Goal: Find specific page/section: Find specific page/section

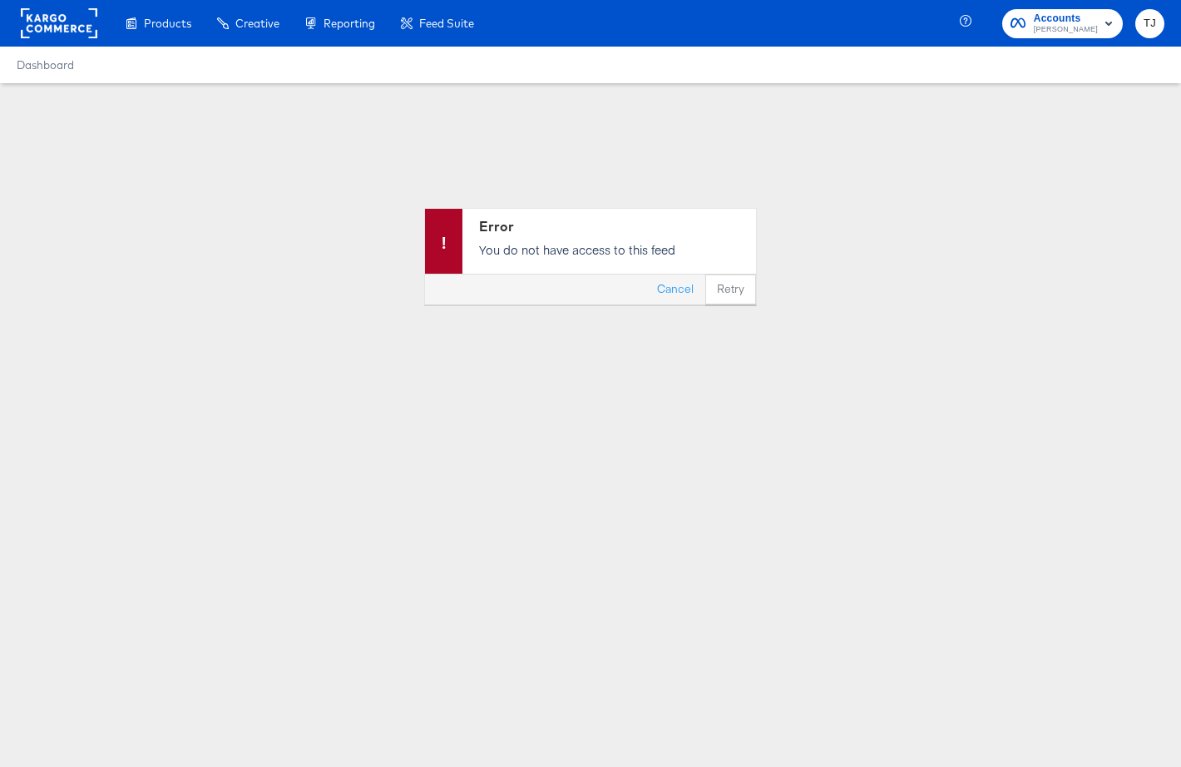
click at [54, 36] on rect at bounding box center [59, 23] width 77 height 30
click at [59, 22] on rect at bounding box center [59, 23] width 77 height 30
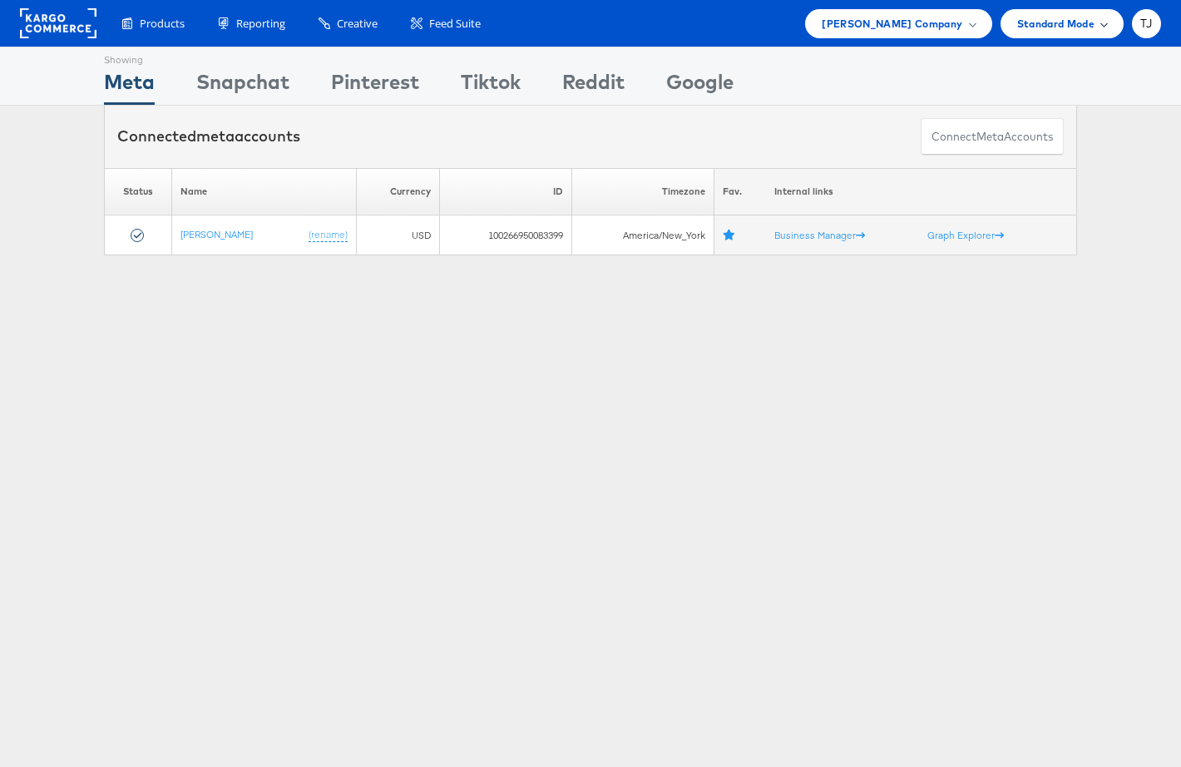
click at [1086, 31] on span "Standard Mode" at bounding box center [1055, 23] width 77 height 17
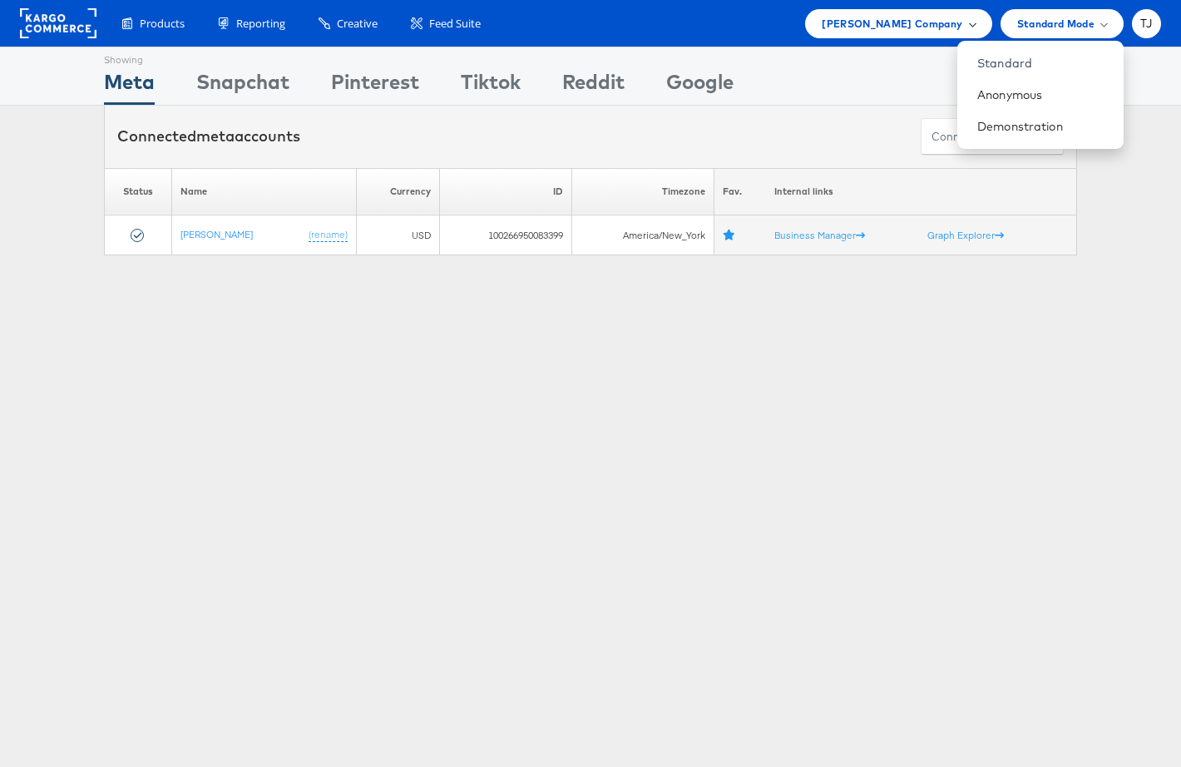
click at [963, 26] on div "Steve Madden Company" at bounding box center [898, 23] width 153 height 17
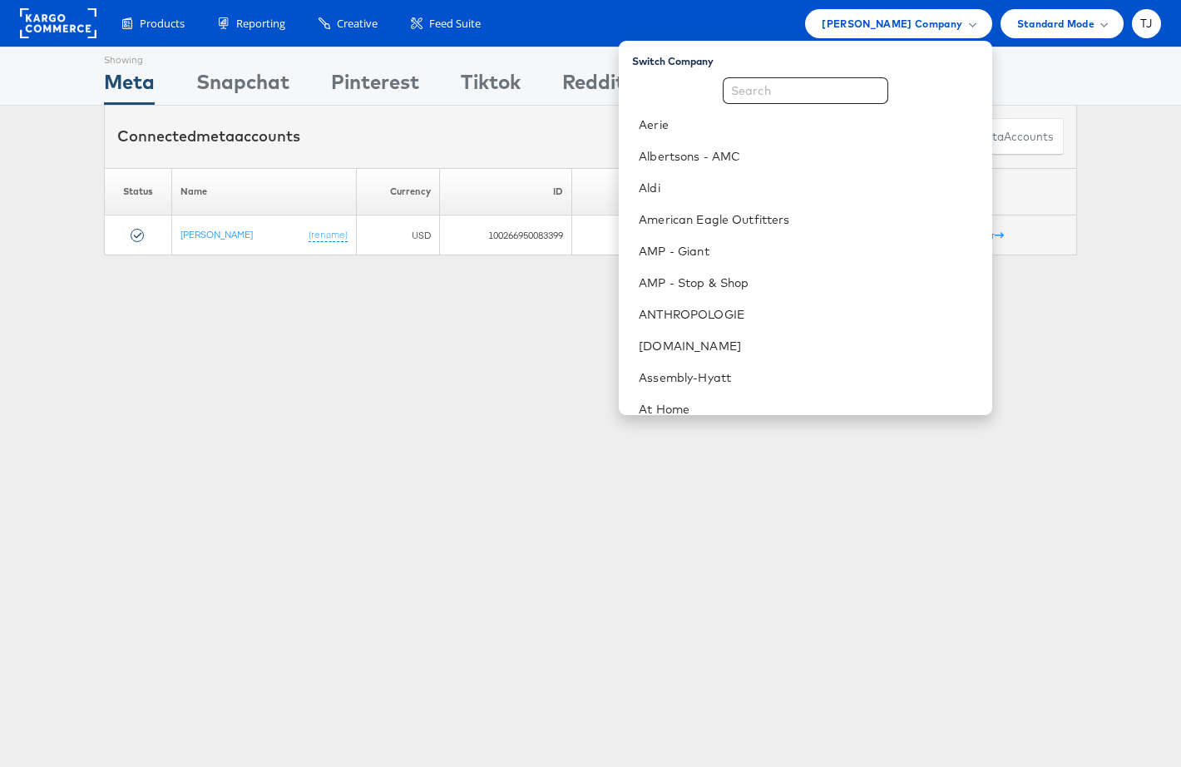
scroll to position [826, 0]
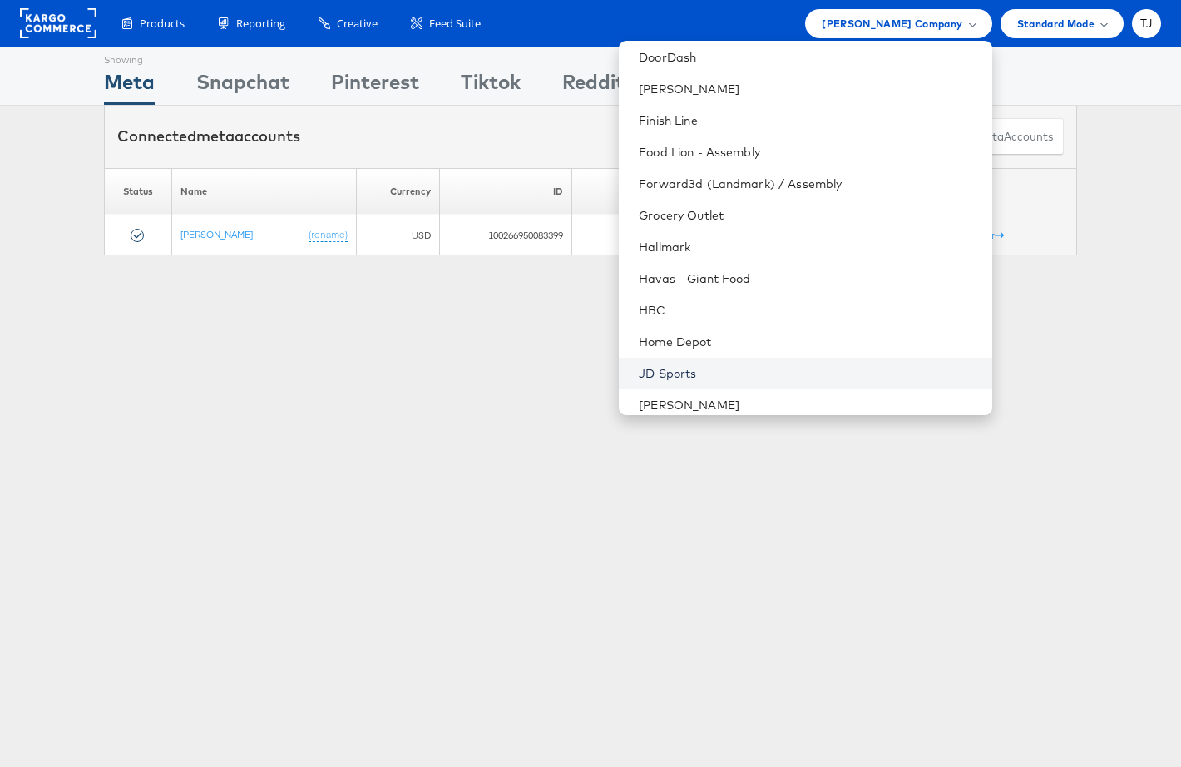
click at [814, 371] on link "JD Sports" at bounding box center [808, 373] width 339 height 17
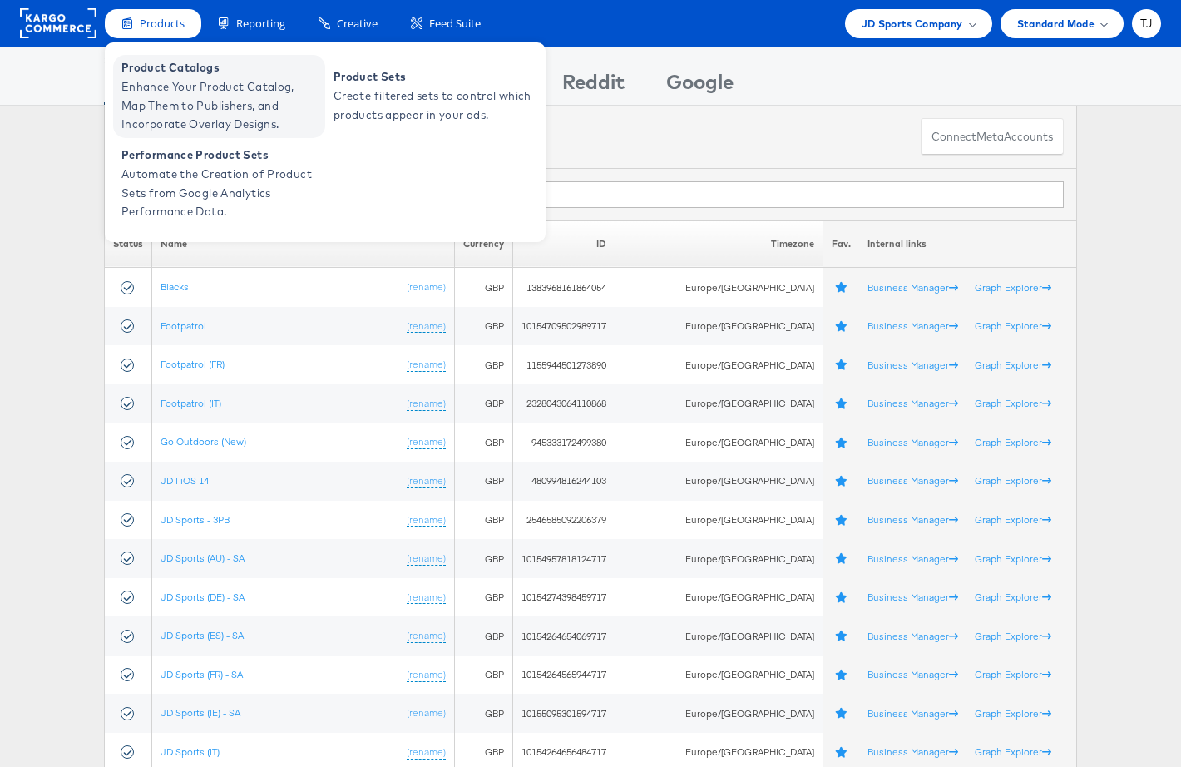
click at [163, 60] on span "Product Catalogs" at bounding box center [221, 67] width 200 height 19
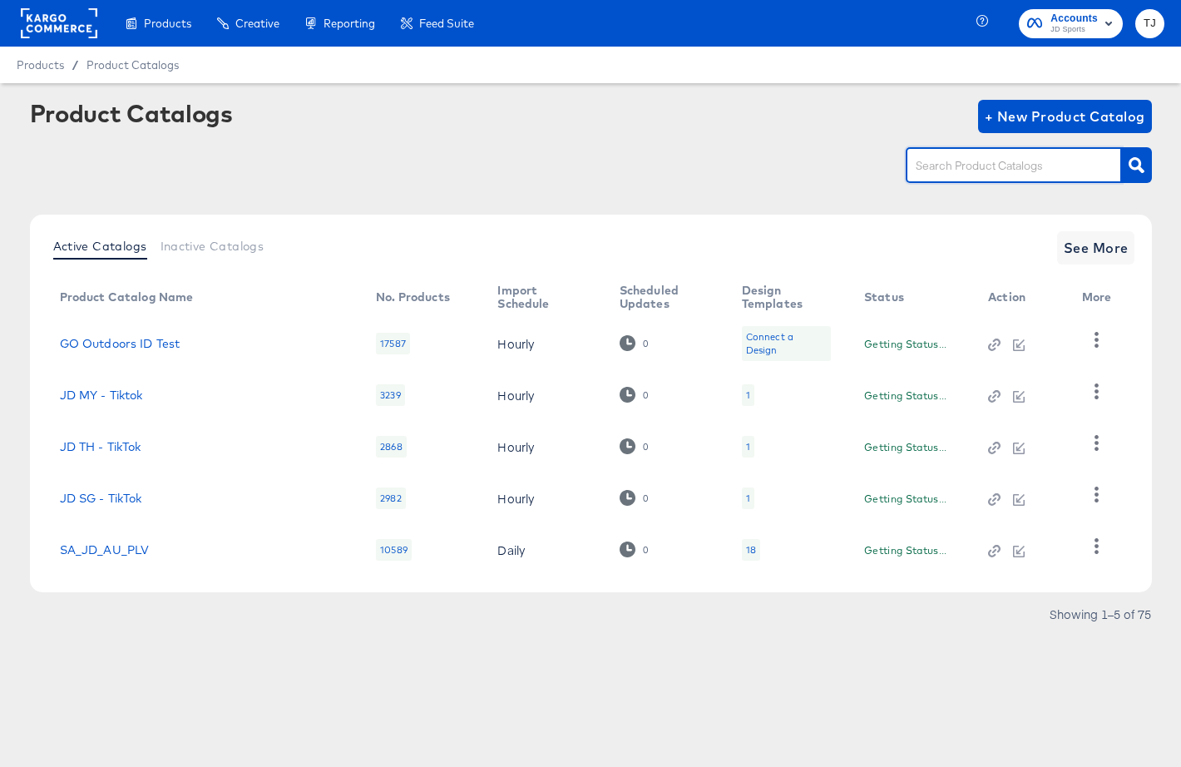
click at [948, 168] on input "text" at bounding box center [1001, 165] width 177 height 19
paste input "SA_JD_AU_PLV"
type input "SA_JD_AU_PLV"
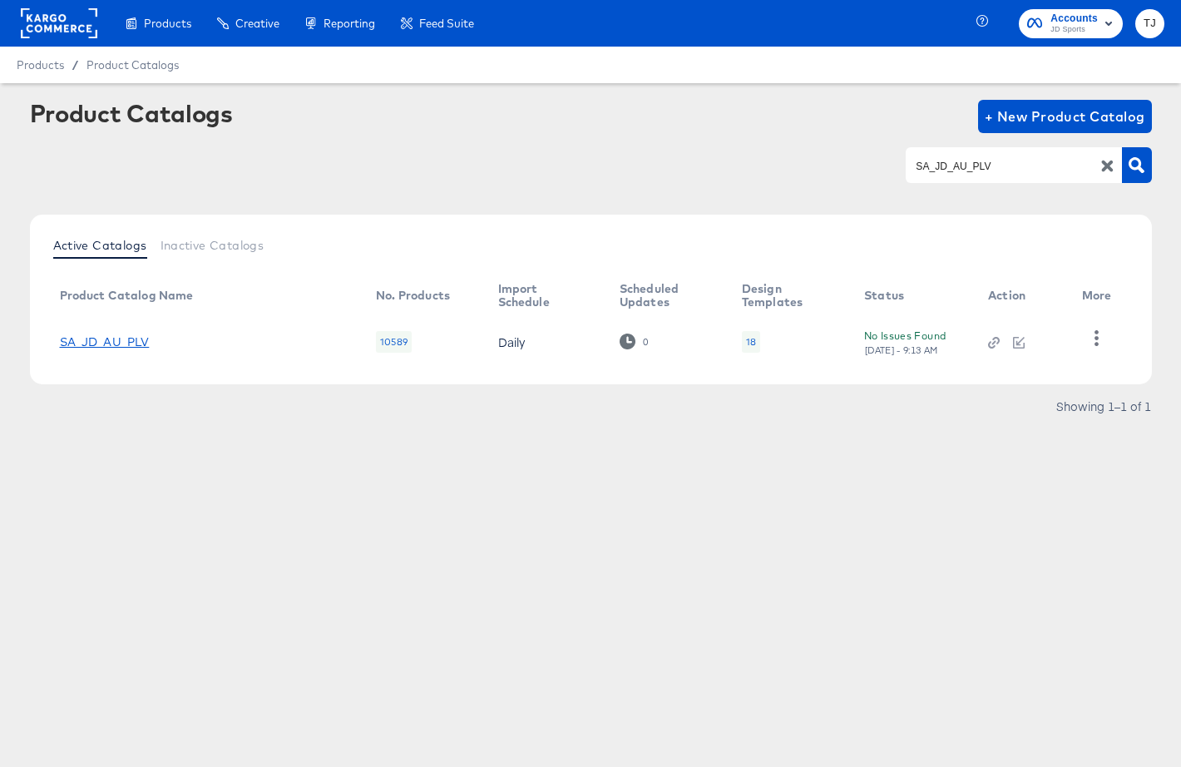
click at [107, 337] on link "SA_JD_AU_PLV" at bounding box center [105, 341] width 90 height 13
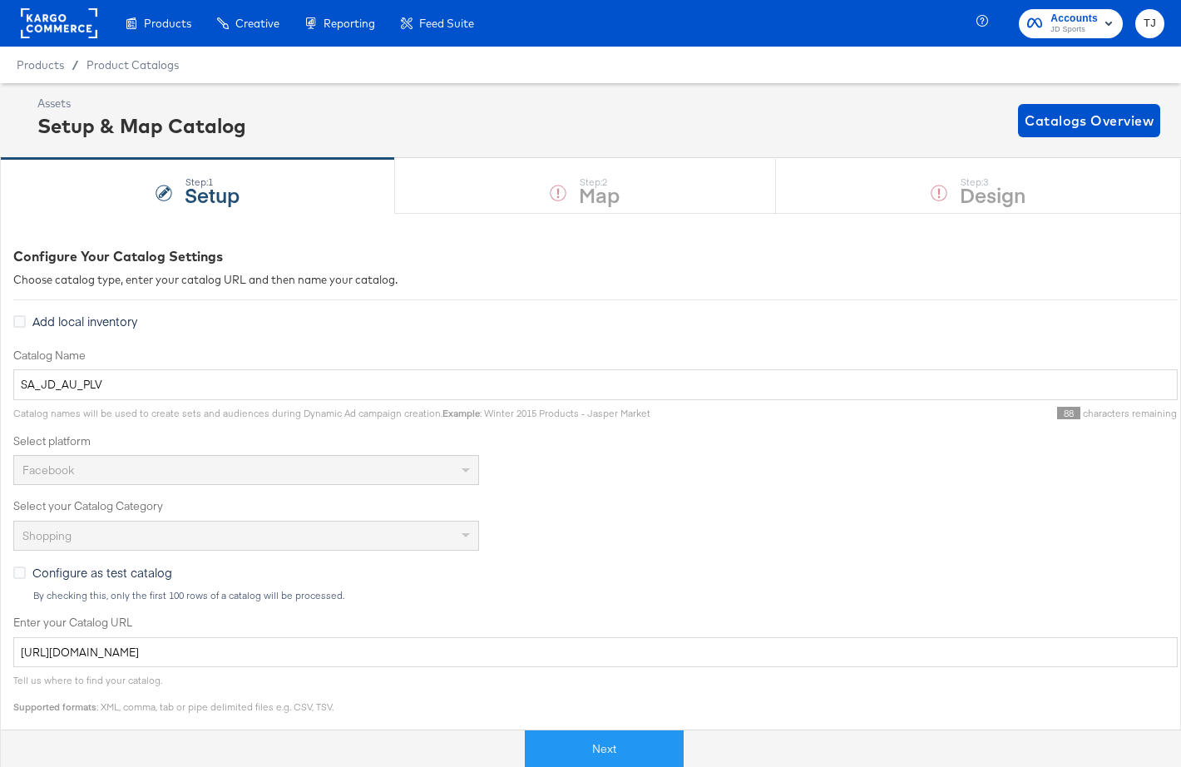
click at [46, 27] on rect at bounding box center [59, 23] width 77 height 30
click at [47, 25] on rect at bounding box center [59, 23] width 77 height 30
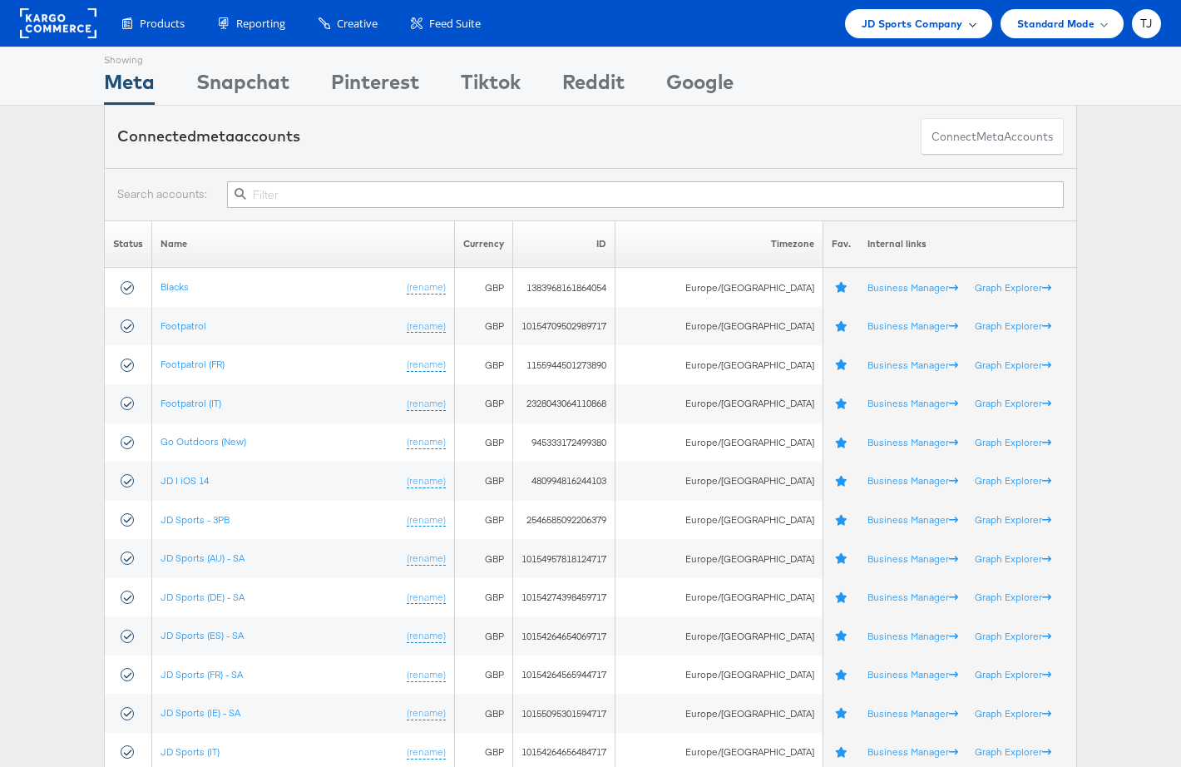
click at [959, 26] on span "JD Sports Company" at bounding box center [912, 23] width 101 height 17
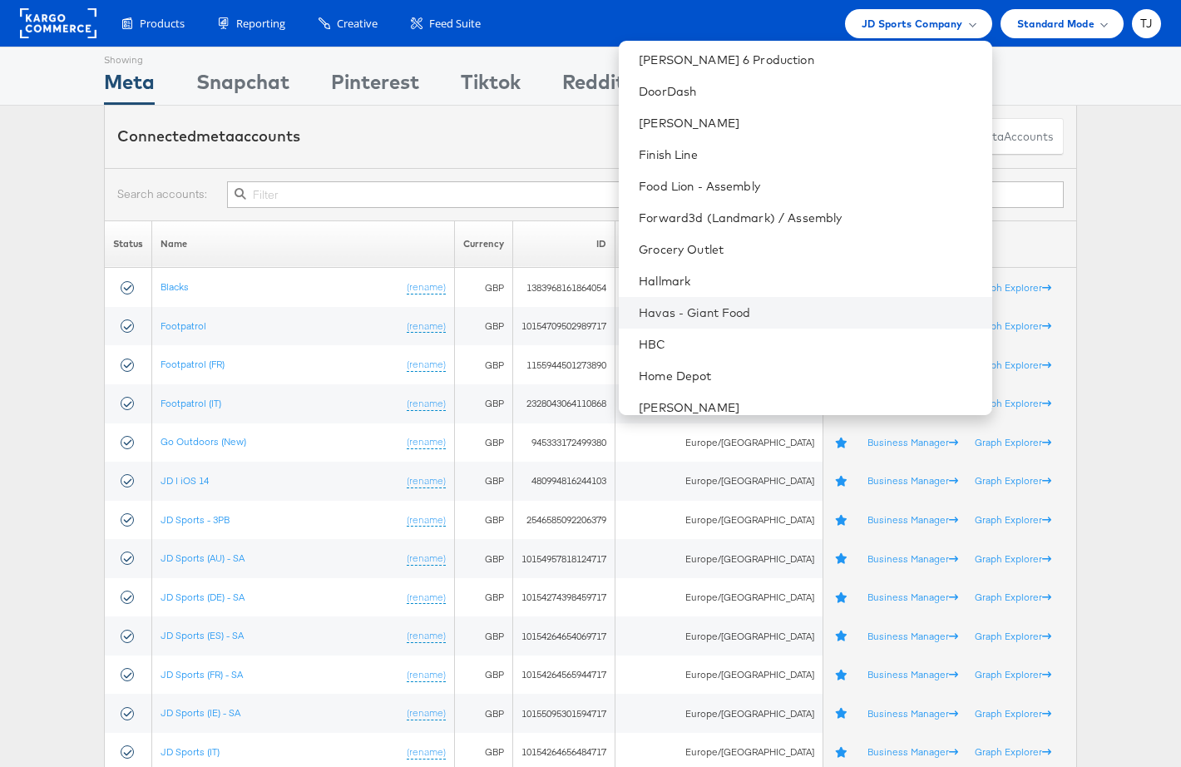
scroll to position [838, 0]
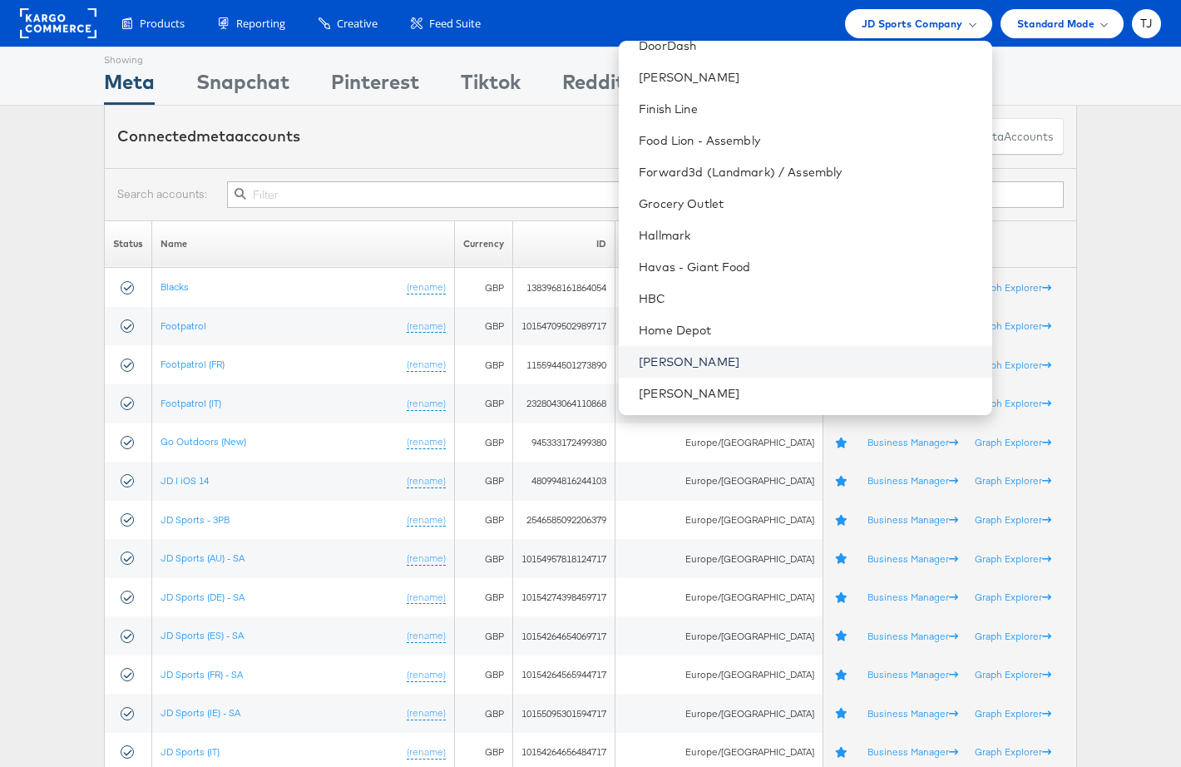
click at [791, 360] on link "John Lewis" at bounding box center [808, 362] width 339 height 17
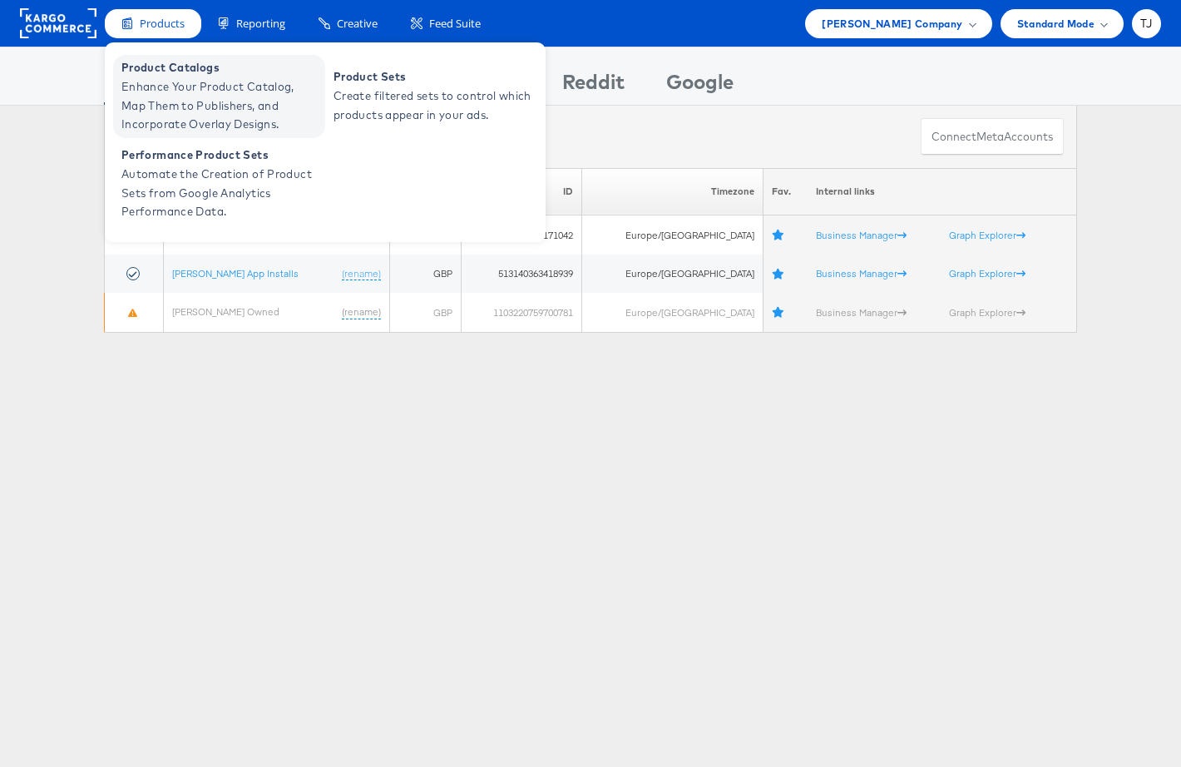
click at [166, 75] on span "Product Catalogs" at bounding box center [221, 67] width 200 height 19
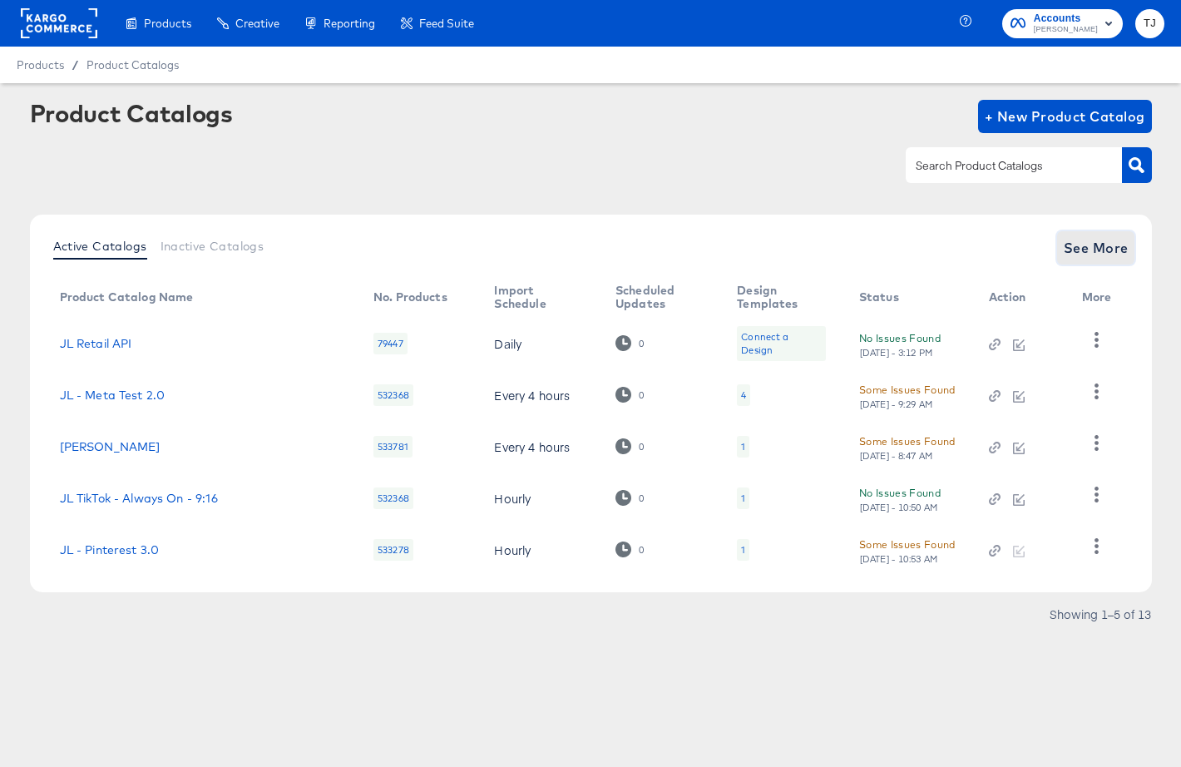
click at [1105, 251] on span "See More" at bounding box center [1096, 247] width 65 height 23
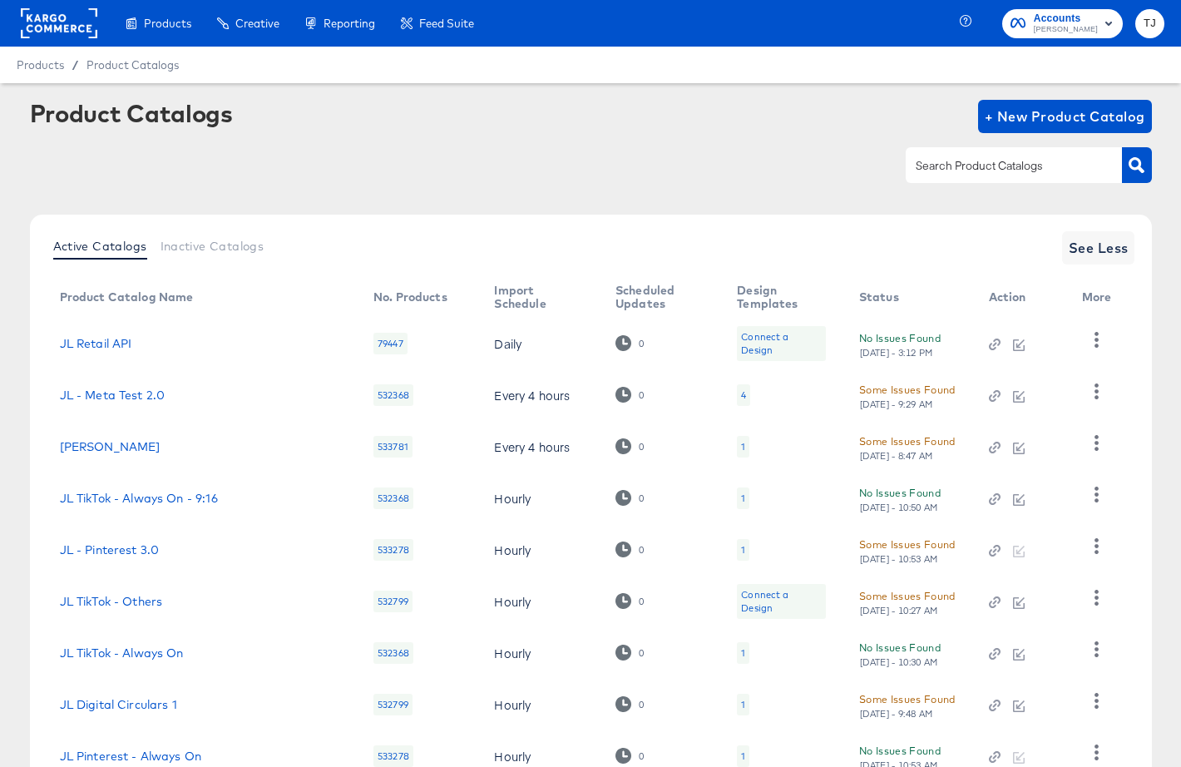
scroll to position [1, 0]
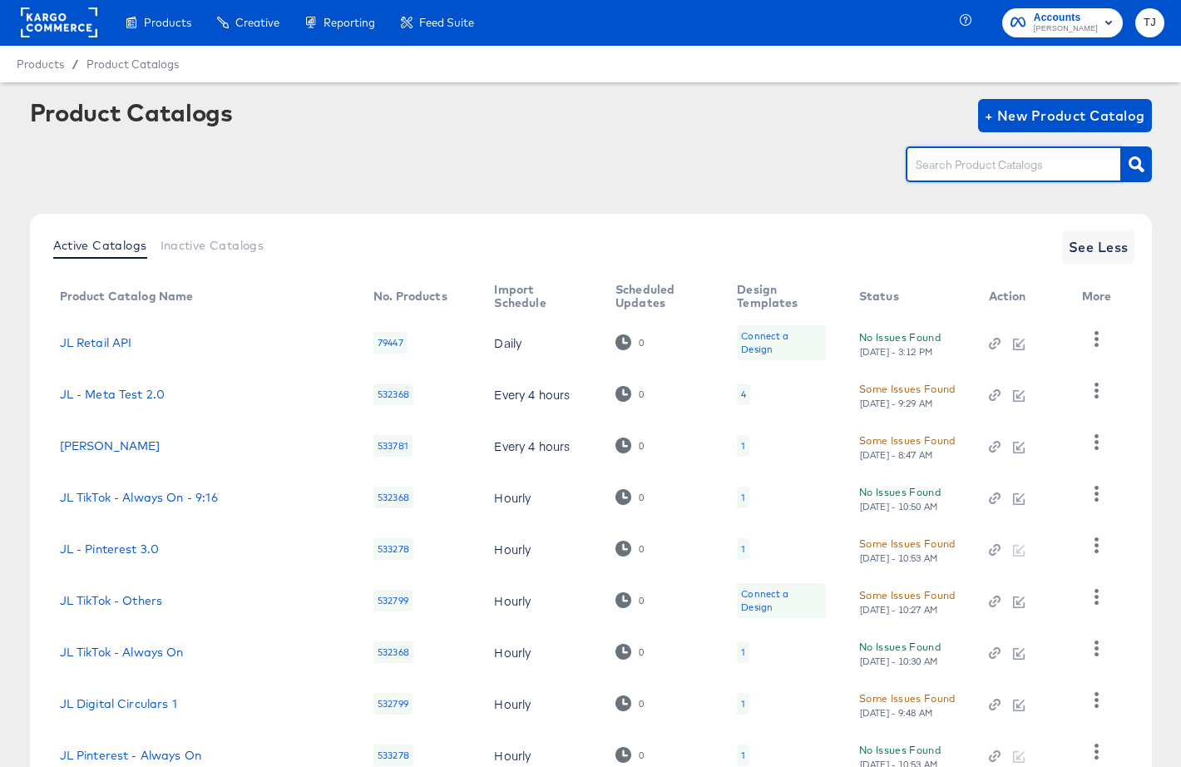
click at [1041, 172] on input "text" at bounding box center [1001, 165] width 177 height 19
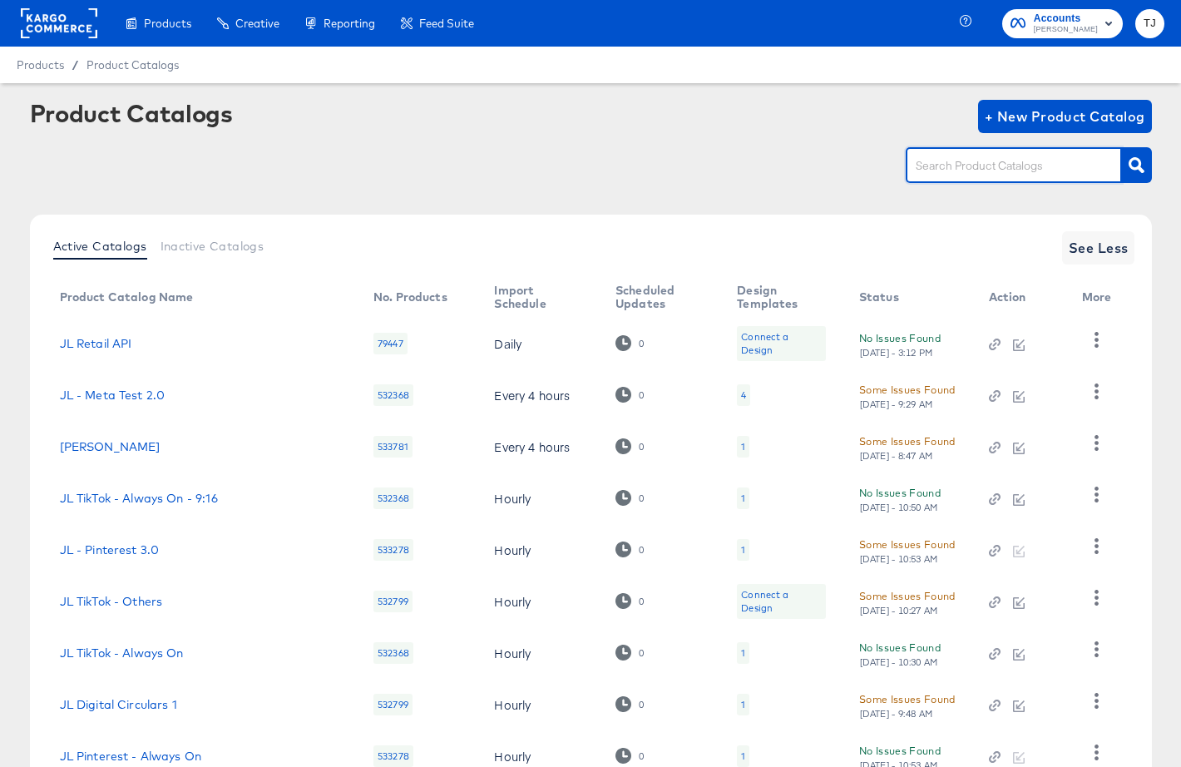
paste input "JL Facebook UK Shopping"
type input "JL Facebook UK Shopping"
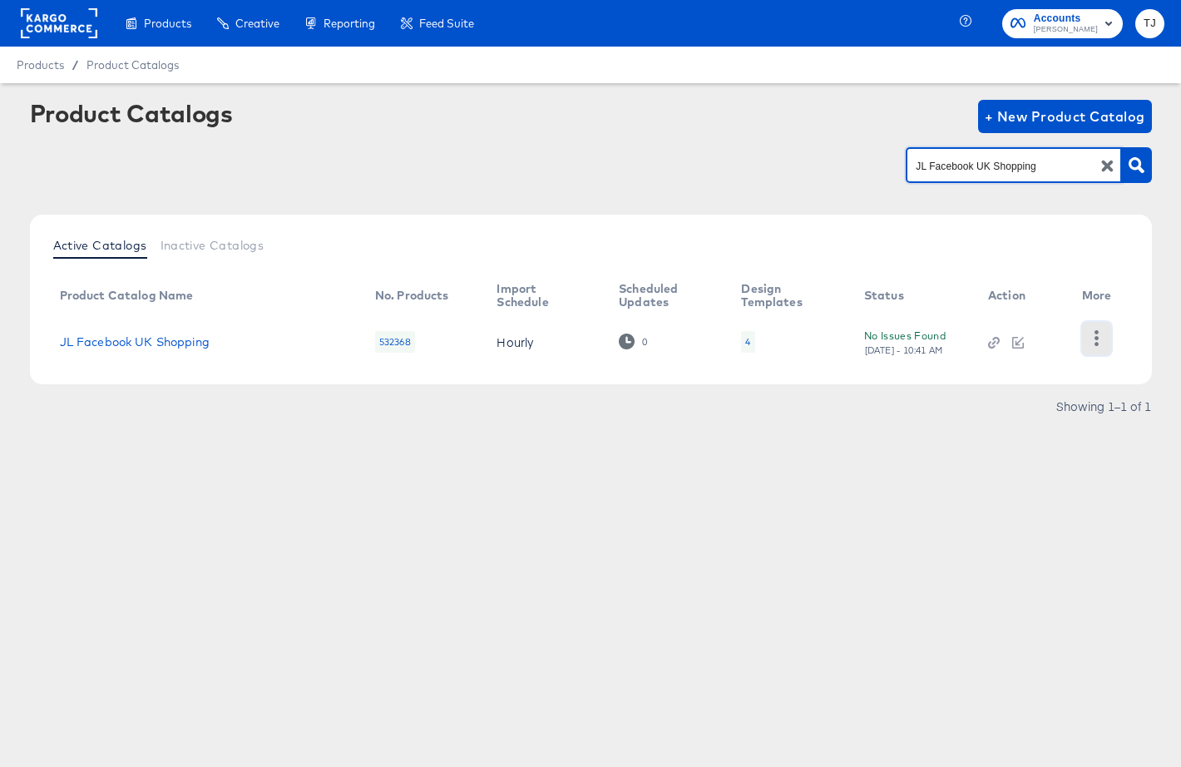
click at [1098, 345] on icon "button" at bounding box center [1097, 338] width 16 height 16
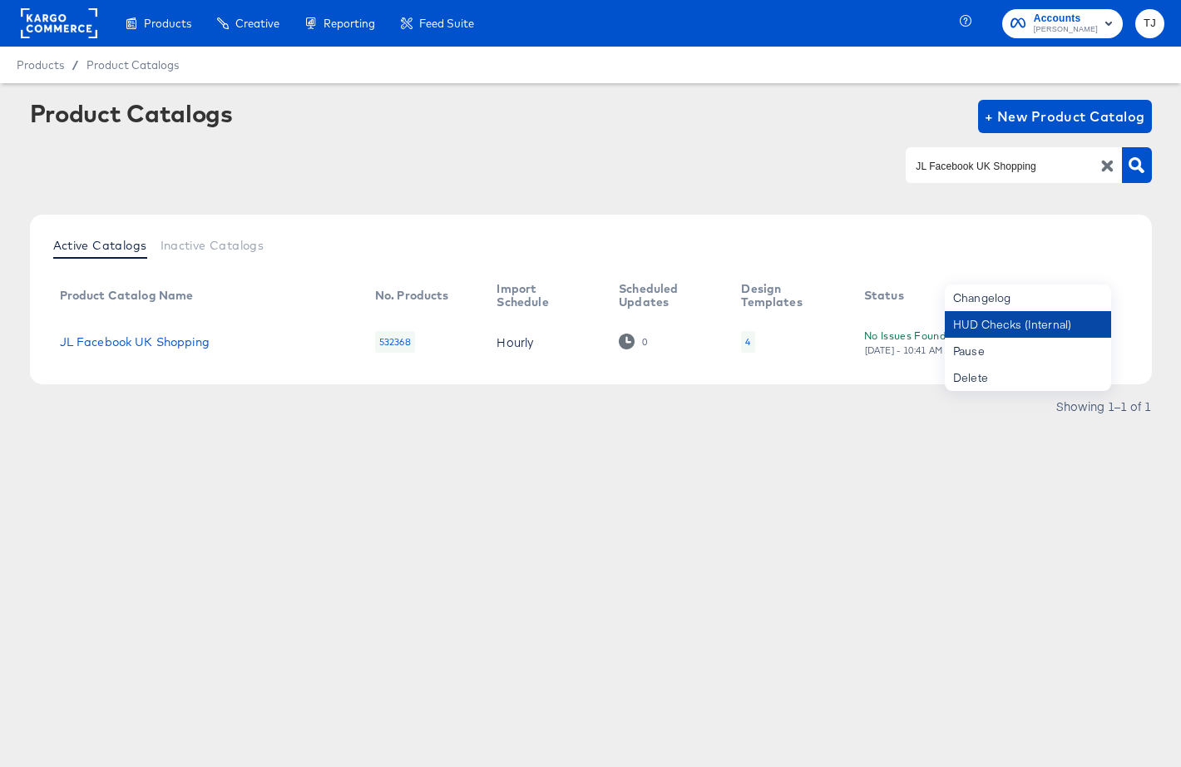
click at [1069, 322] on div "HUD Checks (Internal)" at bounding box center [1028, 324] width 166 height 27
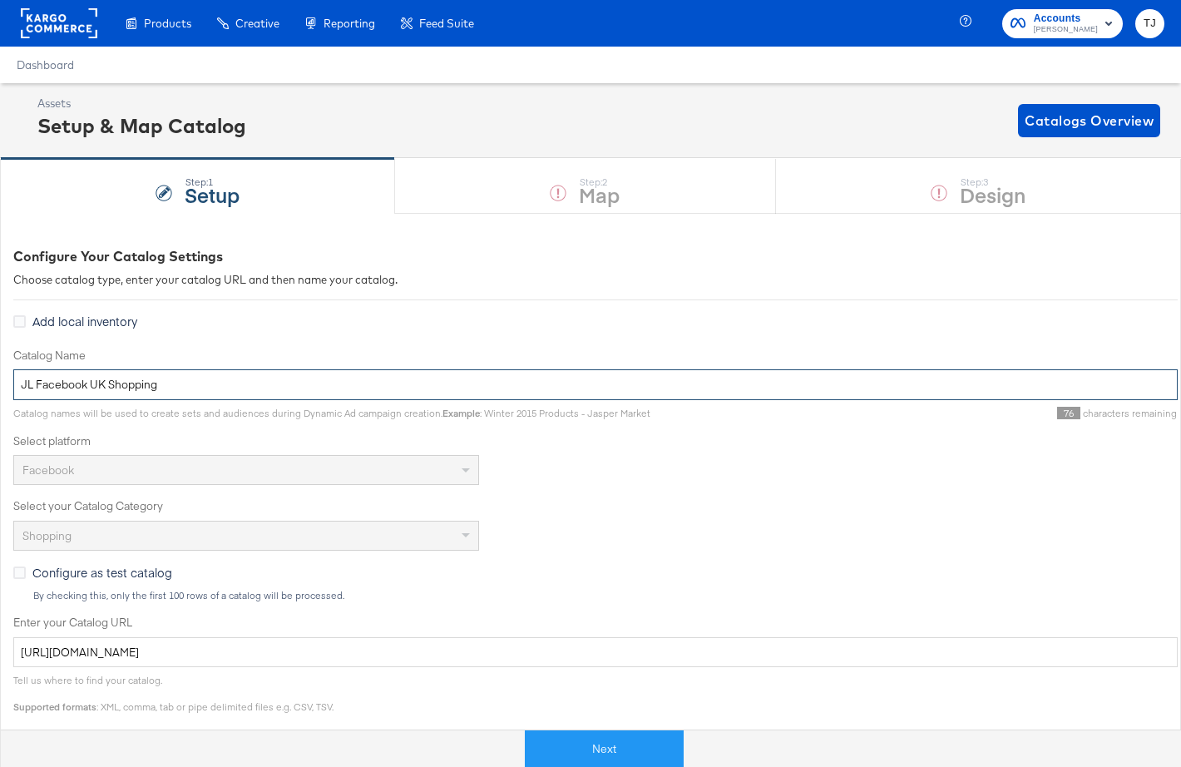
drag, startPoint x: 184, startPoint y: 386, endPoint x: -57, endPoint y: 380, distance: 241.3
click at [0, 380] on html "Products Creative Reporting Feed Suite Accounts [PERSON_NAME] TJ Dashboard Asse…" at bounding box center [590, 383] width 1181 height 767
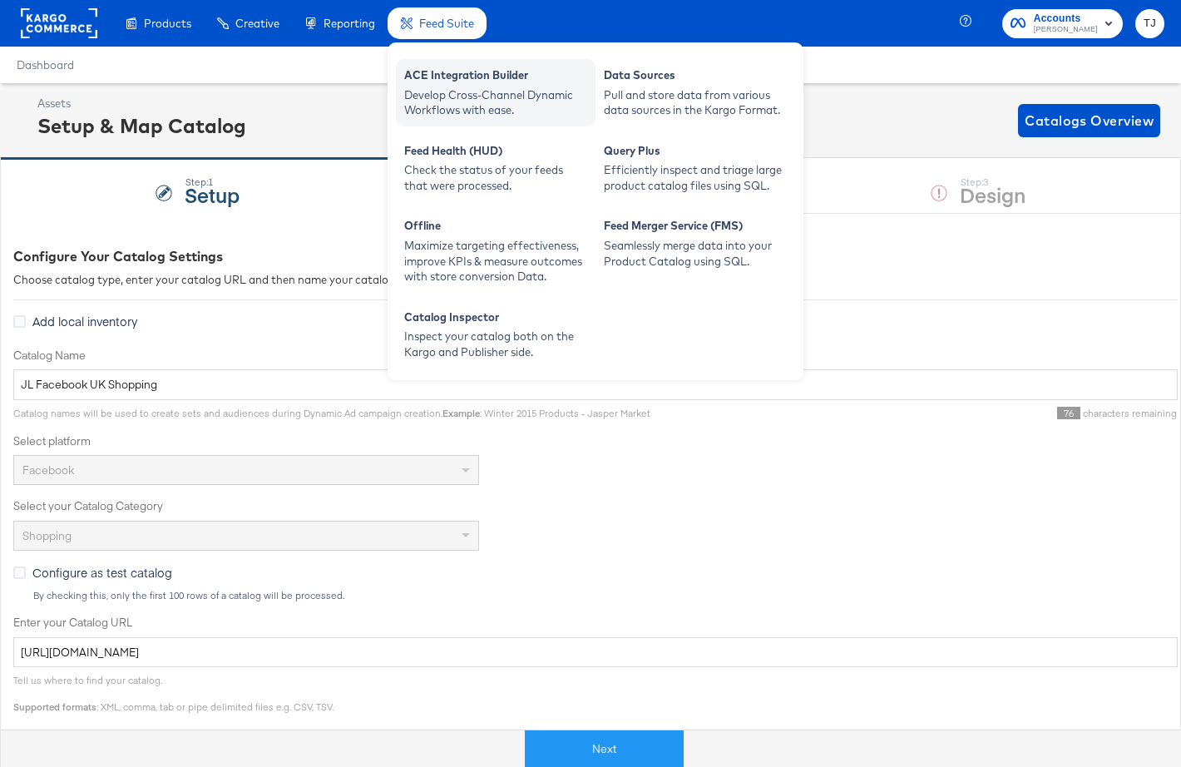
click at [442, 66] on div "ACE Integration Builder Develop Cross-Channel Dynamic Workflows with ease." at bounding box center [496, 92] width 200 height 67
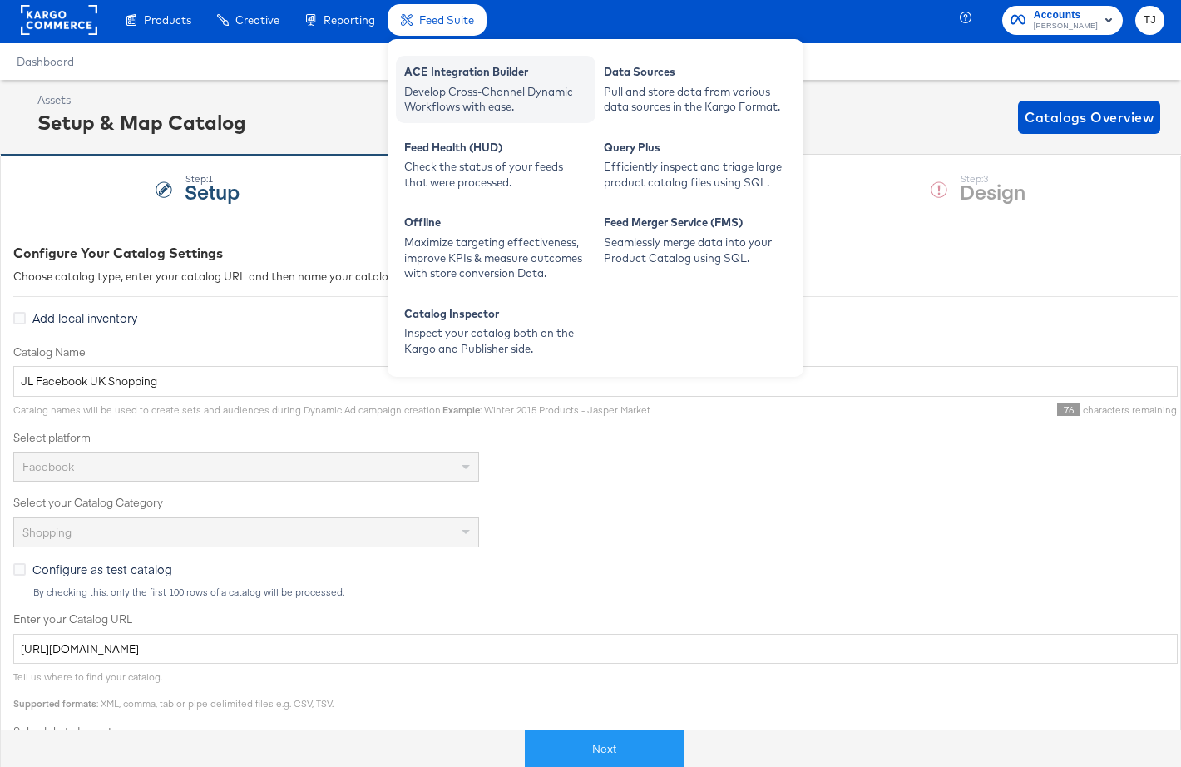
click at [451, 71] on div "ACE Integration Builder" at bounding box center [495, 74] width 183 height 20
